Goal: Task Accomplishment & Management: Manage account settings

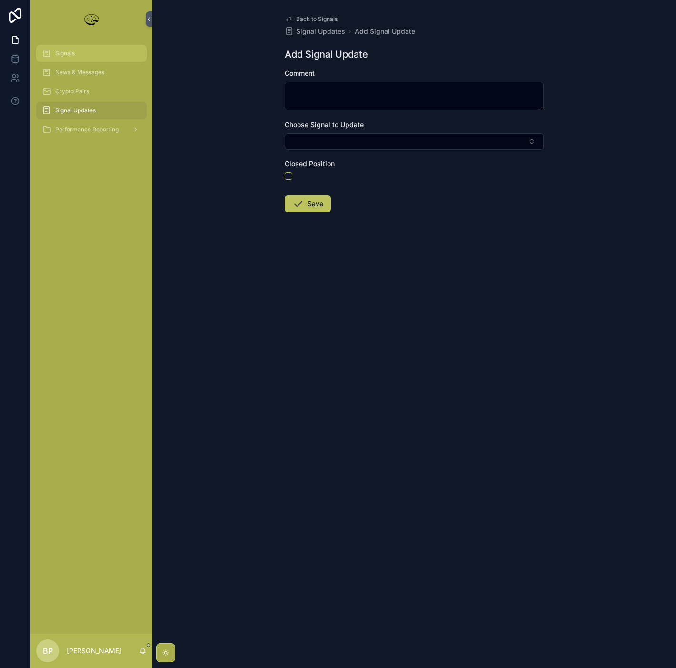
click at [70, 45] on link "Signals" at bounding box center [91, 53] width 110 height 17
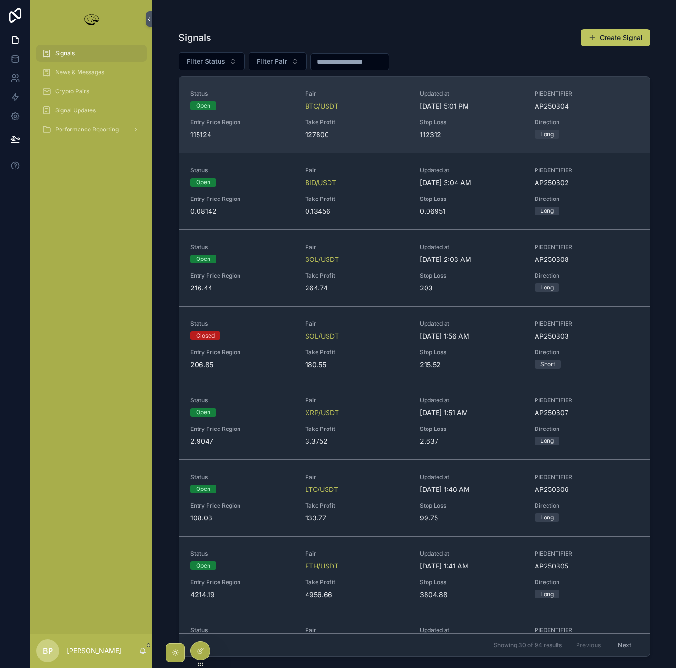
click at [379, 126] on span "Take Profit" at bounding box center [356, 122] width 103 height 8
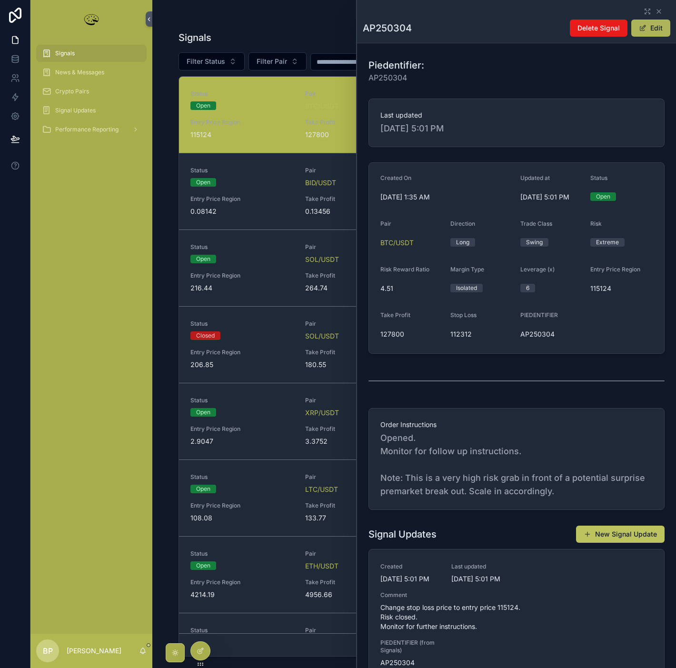
click at [653, 27] on button "Edit" at bounding box center [650, 28] width 39 height 17
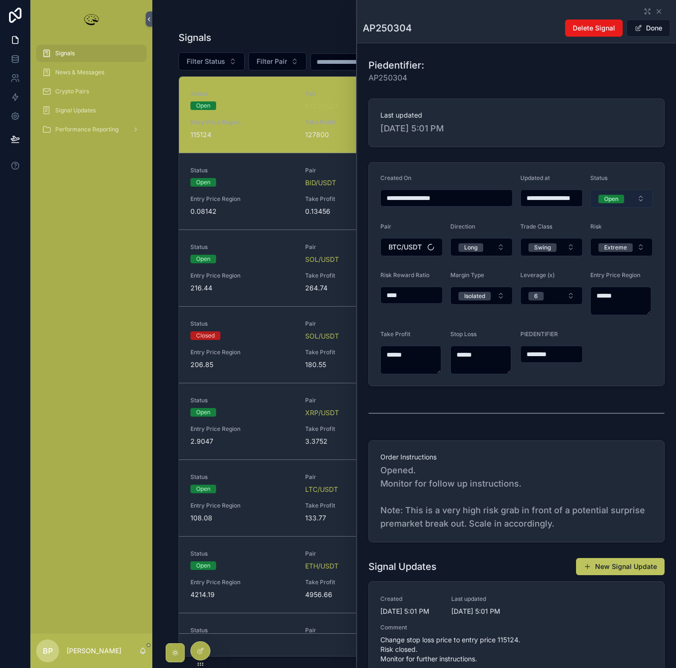
click at [608, 198] on div "Open" at bounding box center [611, 199] width 14 height 9
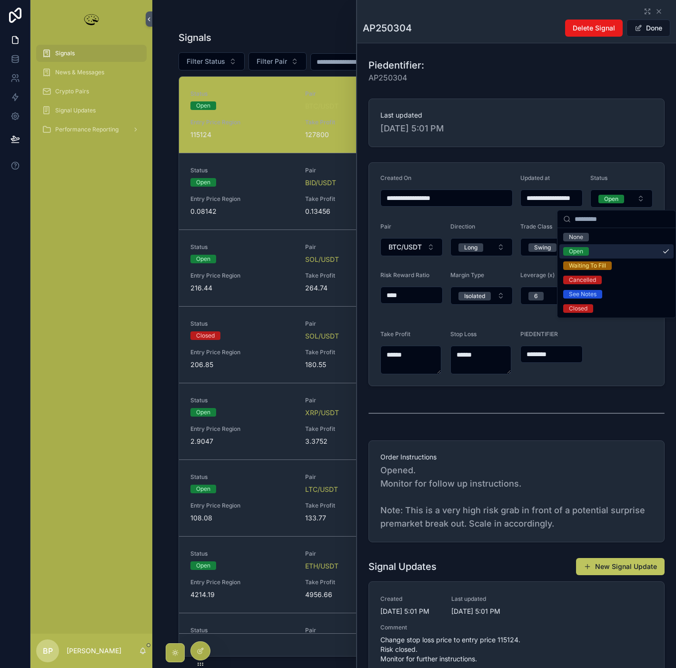
click at [573, 249] on div "Open" at bounding box center [576, 251] width 14 height 9
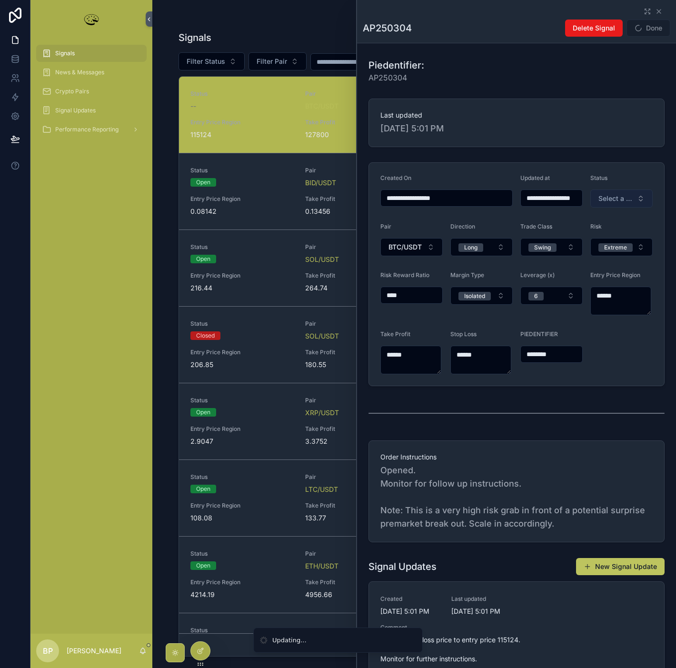
click at [611, 195] on span "Select a Status" at bounding box center [615, 199] width 35 height 10
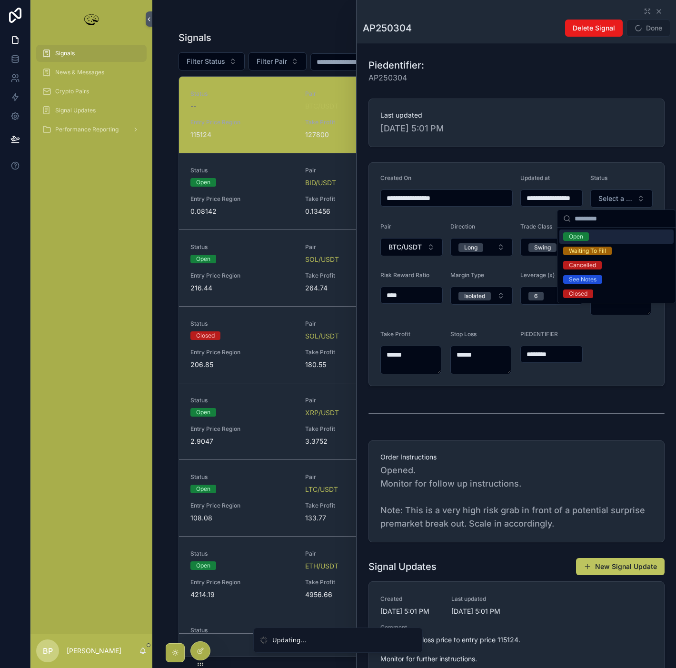
click at [573, 235] on div "Open" at bounding box center [576, 236] width 14 height 9
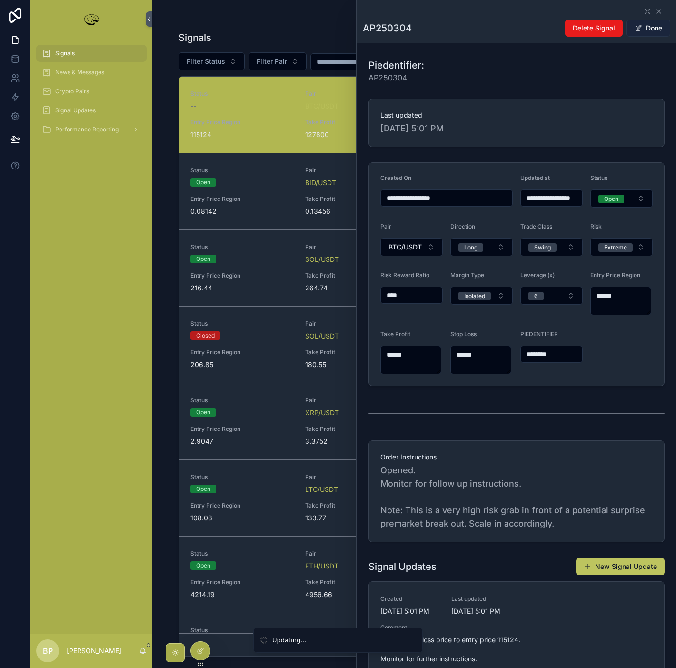
click at [644, 27] on button "Done" at bounding box center [648, 28] width 44 height 17
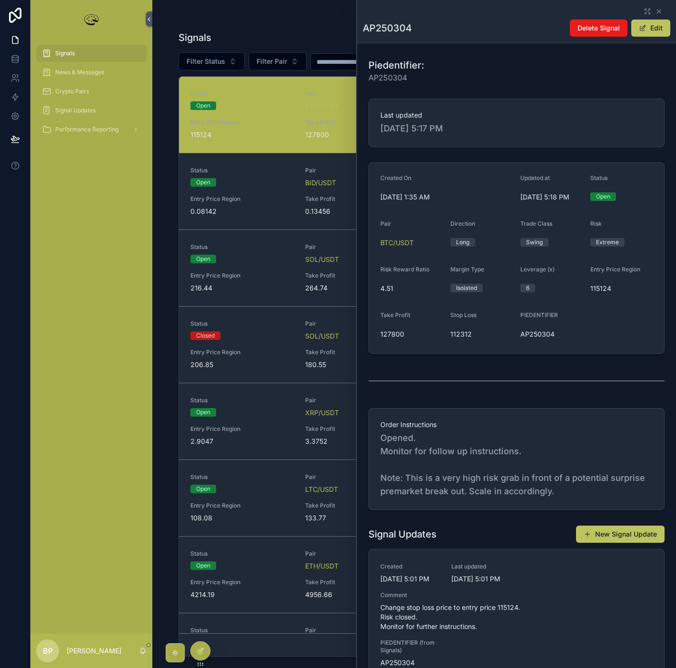
click at [83, 54] on div "Signals" at bounding box center [91, 53] width 99 height 15
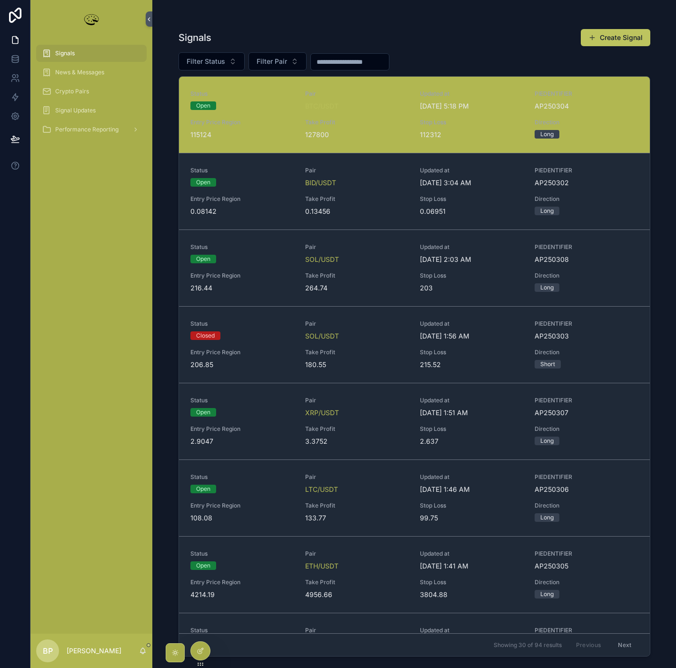
click at [334, 61] on input "scrollable content" at bounding box center [350, 61] width 78 height 13
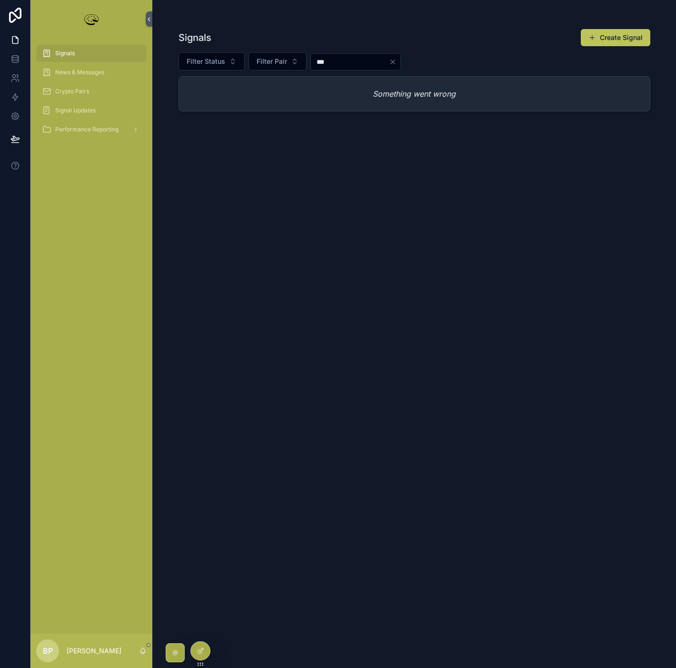
click at [332, 155] on div "Signals Create Signal Filter Status Filter Pair *** Something went wrong" at bounding box center [414, 339] width 472 height 633
click at [68, 51] on span "Signals" at bounding box center [65, 53] width 20 height 8
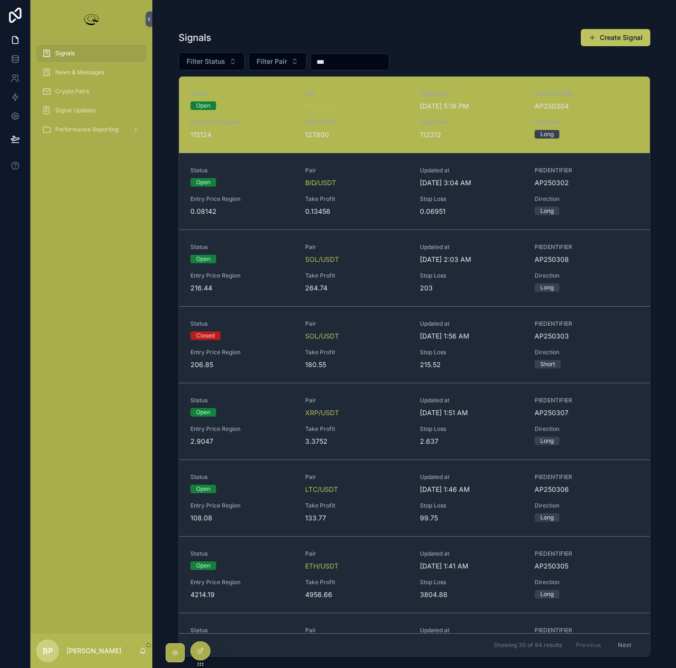
click at [346, 59] on input "***" at bounding box center [350, 61] width 78 height 13
type input "*"
click at [346, 59] on input "scrollable content" at bounding box center [350, 61] width 78 height 13
click at [222, 62] on span "Filter Status" at bounding box center [206, 62] width 39 height 10
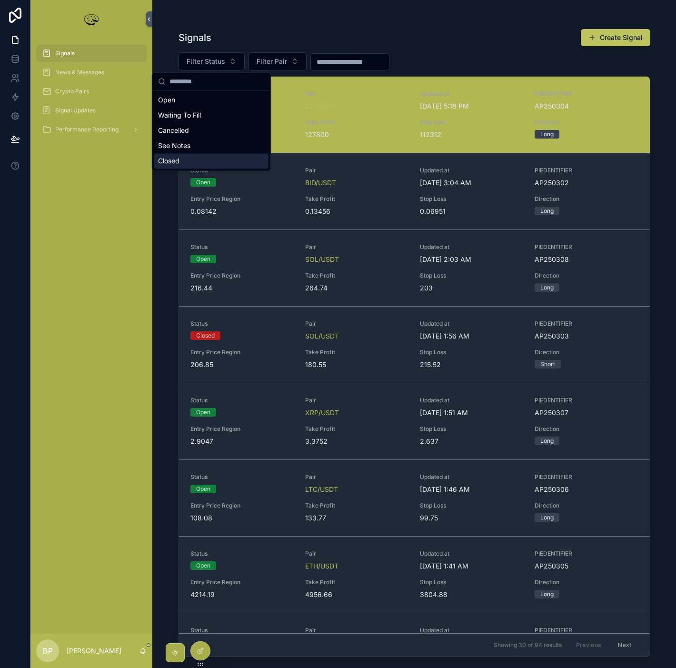
click at [167, 157] on div "Closed" at bounding box center [211, 160] width 114 height 15
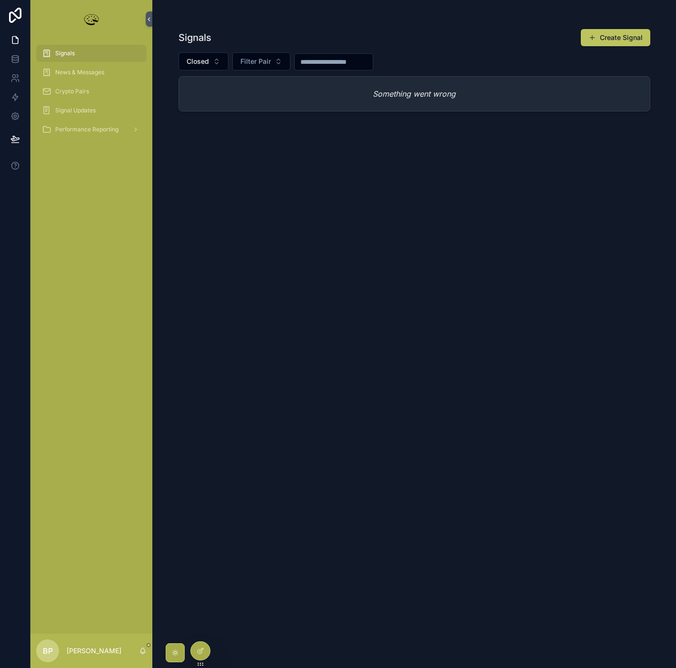
click at [530, 383] on div "Signals Create Signal Closed Filter Pair Something went wrong" at bounding box center [414, 339] width 472 height 633
click at [72, 46] on div "Signals" at bounding box center [91, 53] width 99 height 15
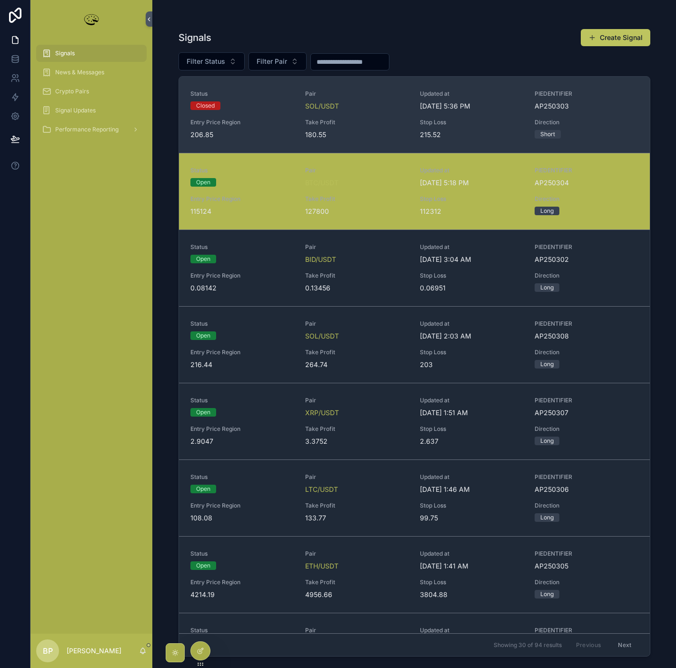
click at [388, 121] on span "Take Profit" at bounding box center [356, 122] width 103 height 8
